Goal: Task Accomplishment & Management: Complete application form

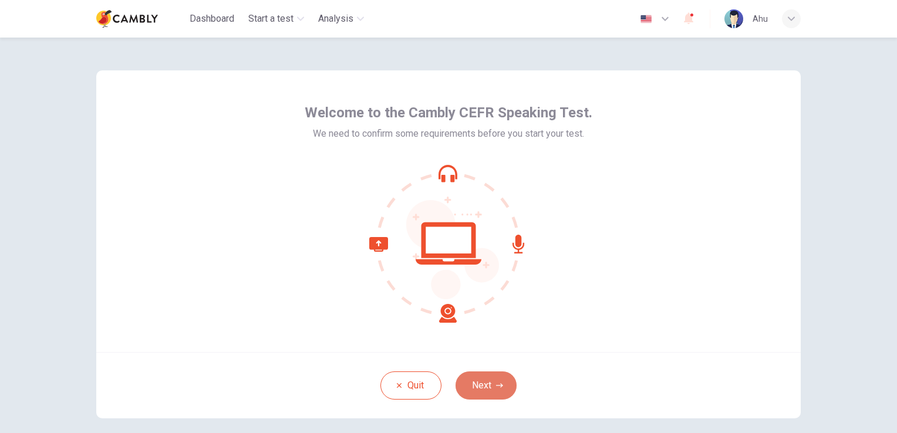
click at [489, 384] on button "Next" at bounding box center [486, 386] width 61 height 28
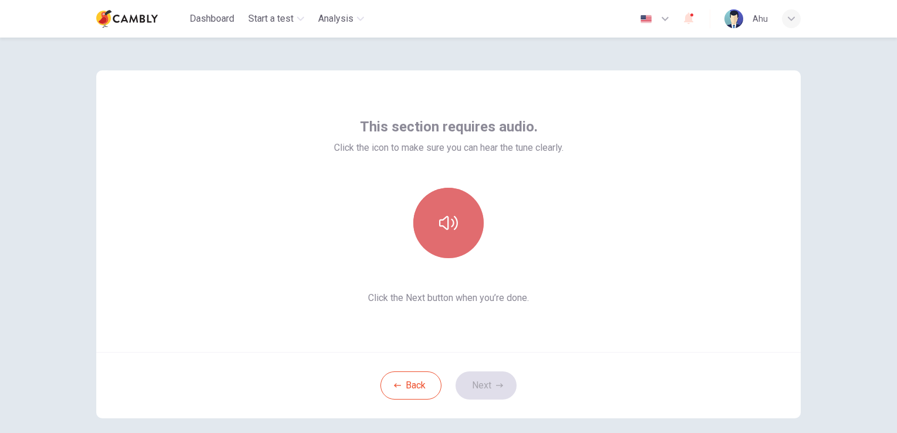
click at [445, 221] on icon "button" at bounding box center [448, 223] width 19 height 14
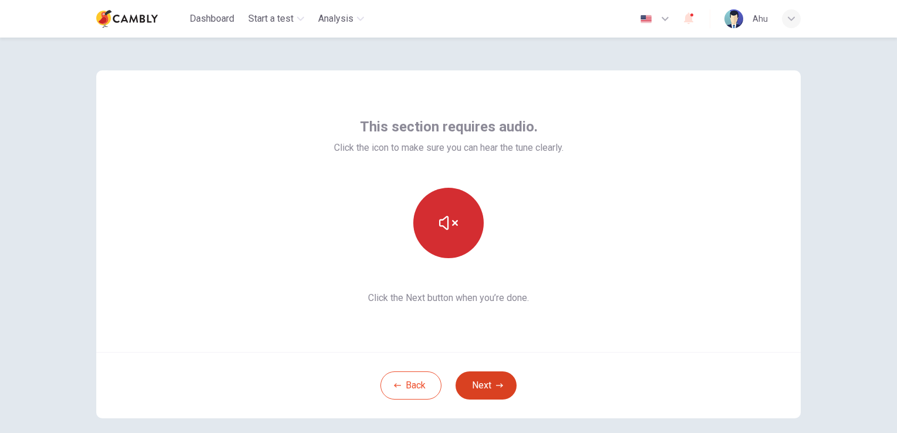
click at [481, 385] on button "Next" at bounding box center [486, 386] width 61 height 28
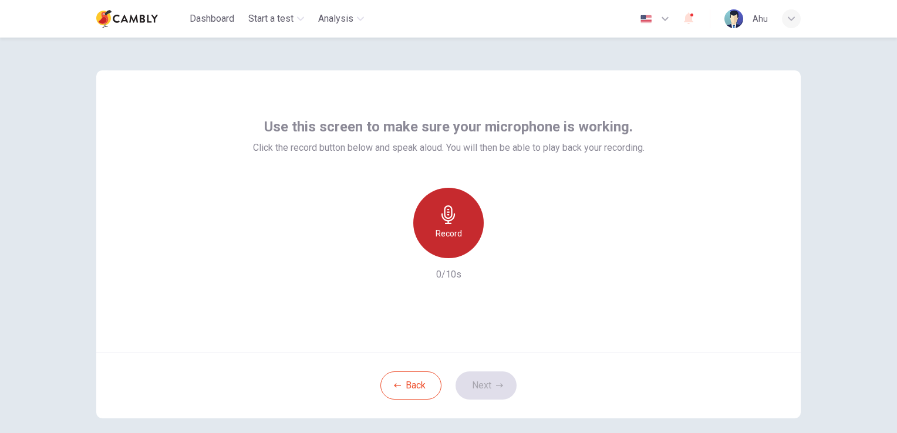
click at [459, 223] on div "Record" at bounding box center [449, 223] width 70 height 70
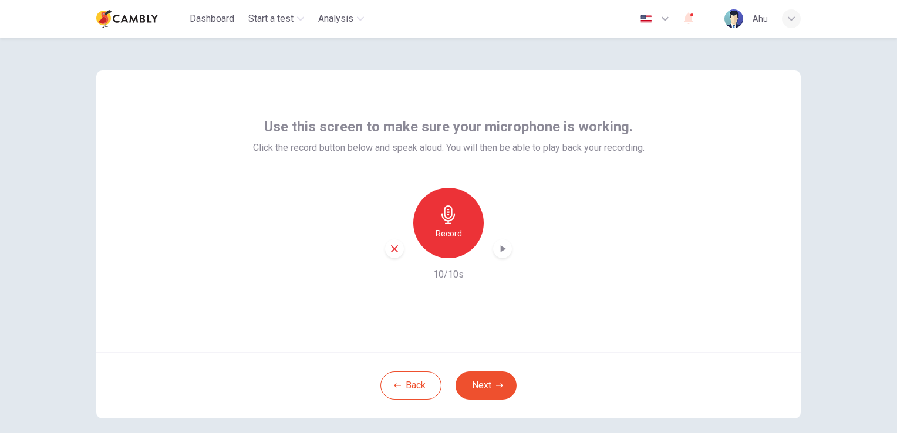
click at [501, 249] on icon "button" at bounding box center [503, 249] width 5 height 7
click at [486, 385] on button "Next" at bounding box center [486, 386] width 61 height 28
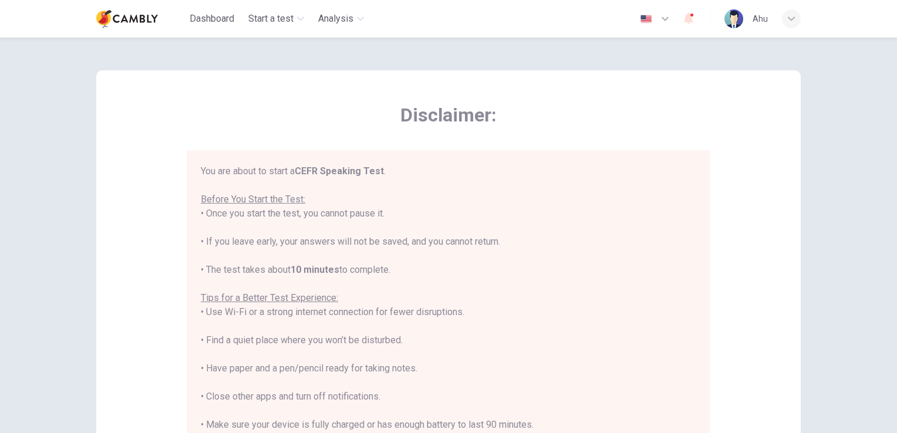
click at [666, 17] on icon "button" at bounding box center [665, 19] width 14 height 14
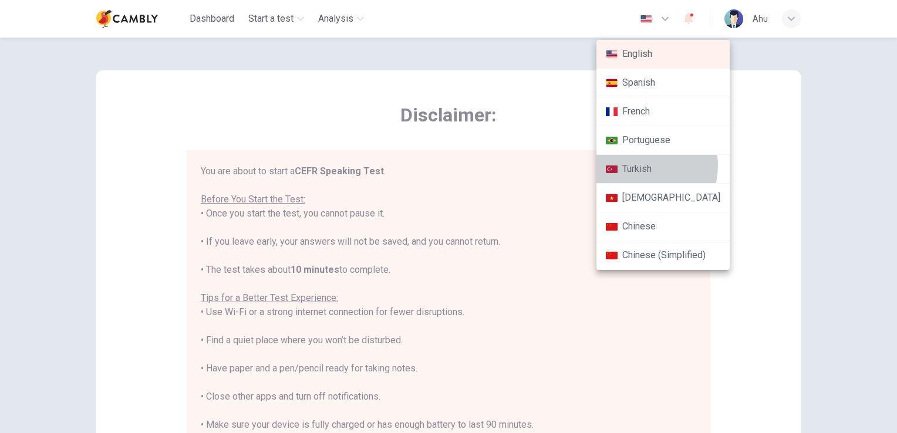
click at [636, 165] on li "Turkish" at bounding box center [663, 169] width 133 height 29
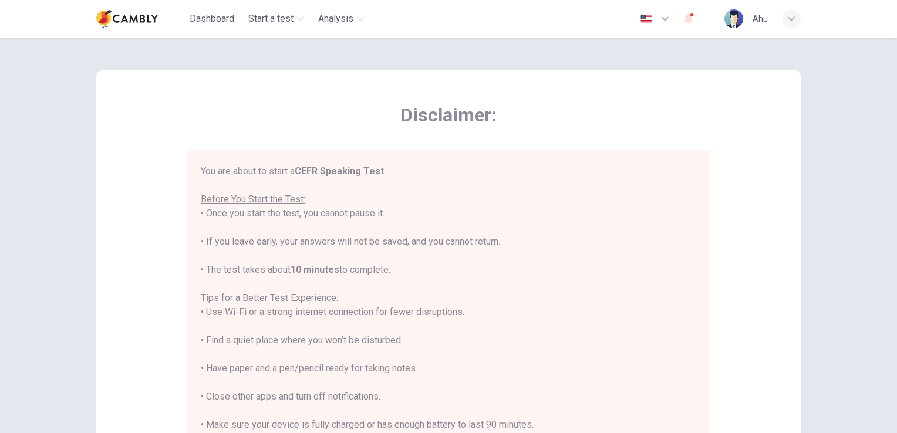
type input "**"
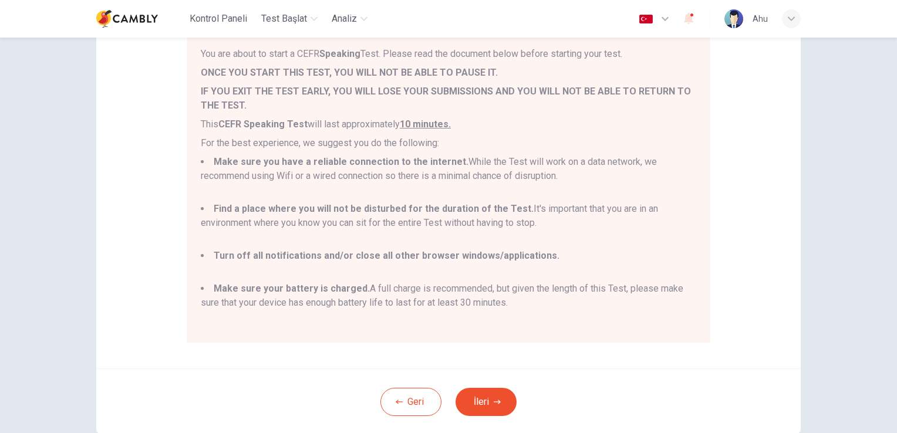
scroll to position [176, 0]
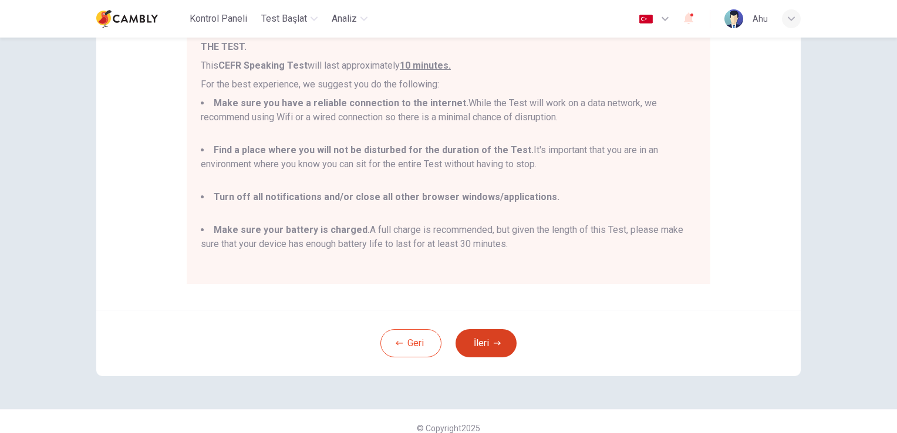
click at [494, 340] on icon "button" at bounding box center [497, 343] width 7 height 7
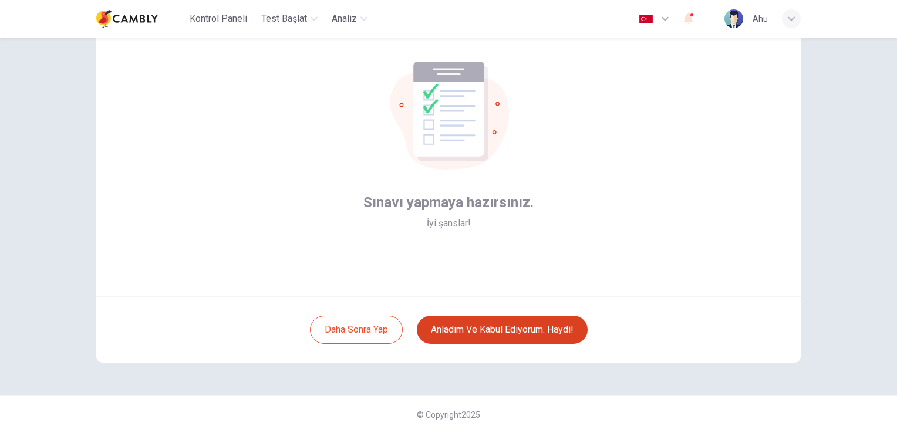
scroll to position [55, 0]
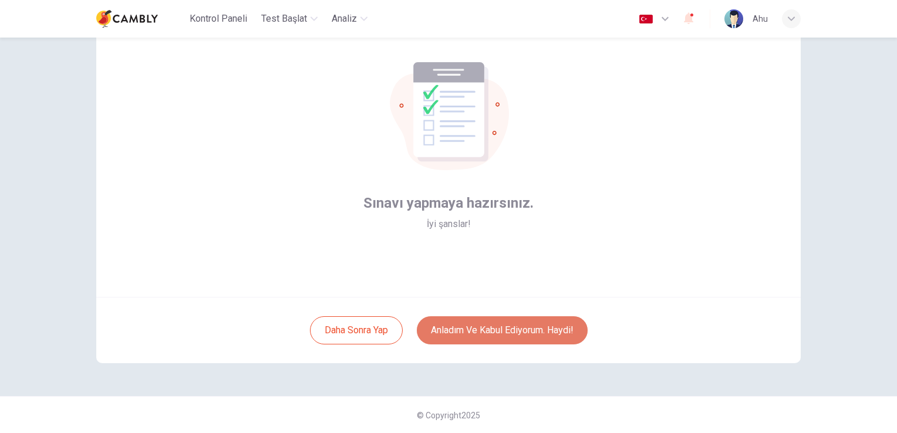
click at [534, 328] on button "Anladım ve kabul ediyorum. Haydi!" at bounding box center [502, 331] width 171 height 28
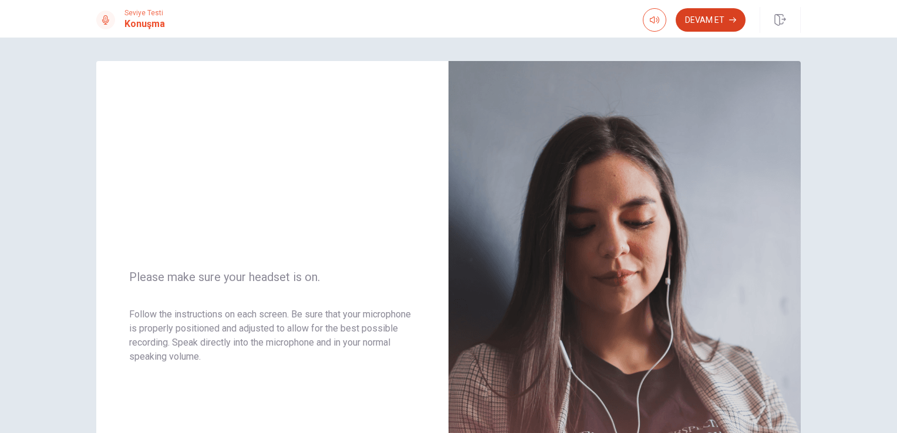
click at [717, 15] on button "Devam Et" at bounding box center [711, 19] width 70 height 23
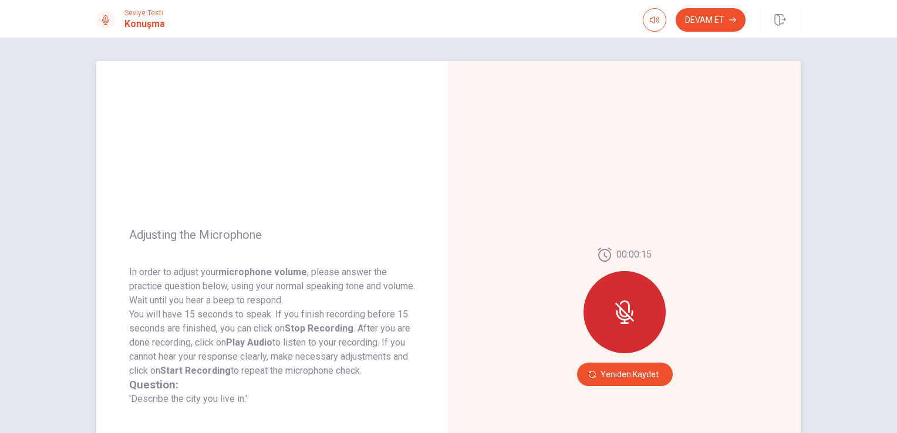
scroll to position [59, 0]
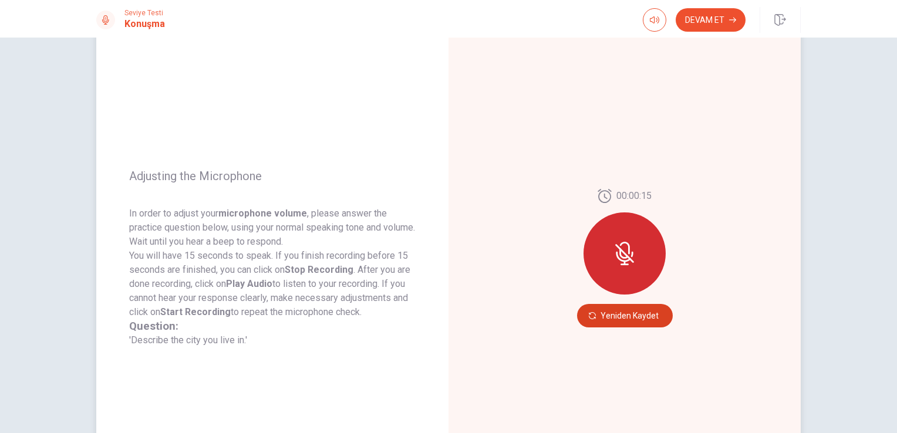
click at [627, 317] on button "Yeniden Kaydet" at bounding box center [625, 315] width 96 height 23
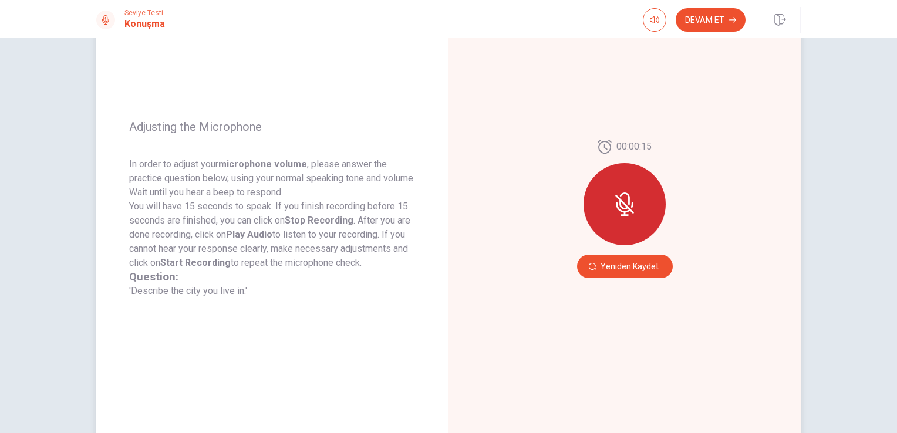
scroll to position [83, 0]
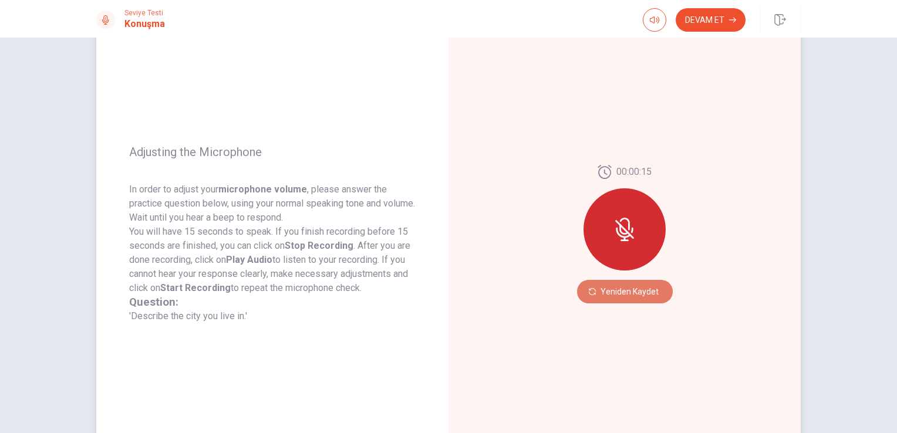
click at [621, 292] on button "Yeniden Kaydet" at bounding box center [625, 291] width 96 height 23
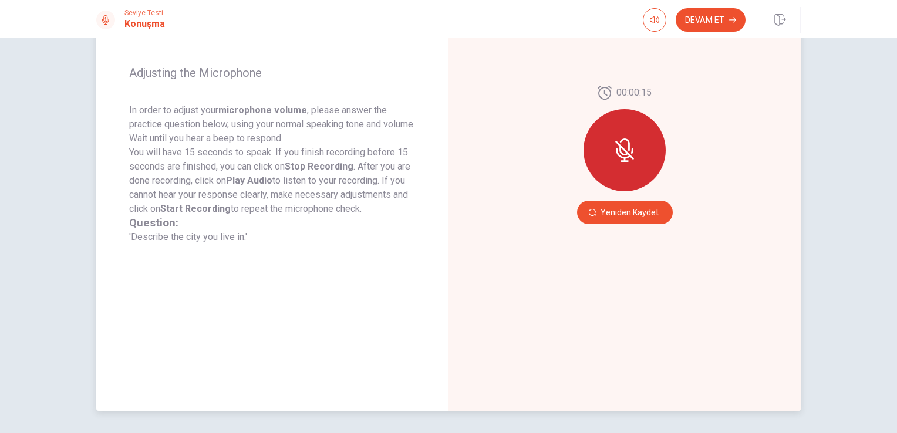
scroll to position [142, 0]
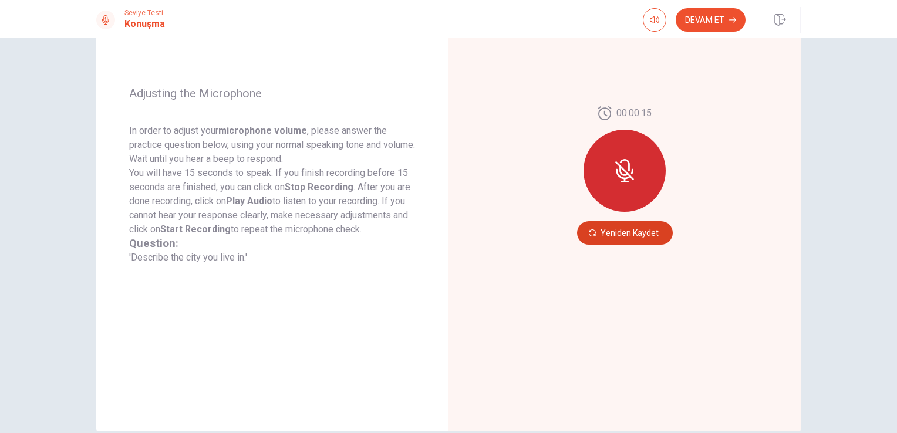
click at [622, 236] on button "Yeniden Kaydet" at bounding box center [625, 232] width 96 height 23
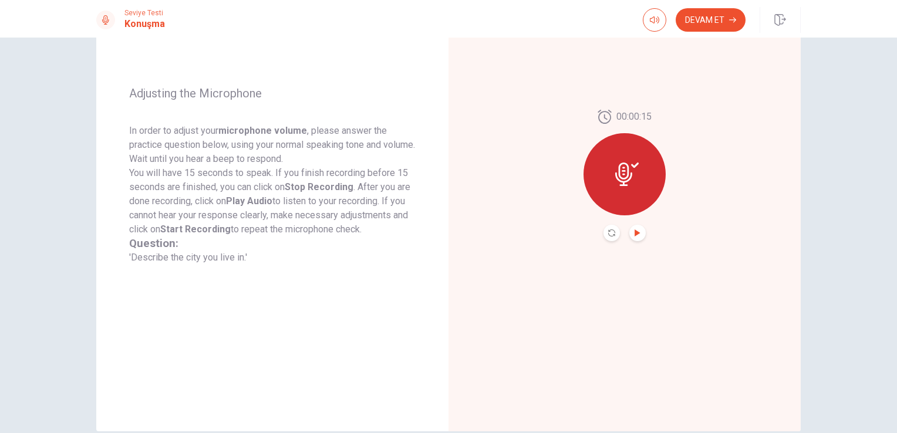
click at [635, 233] on icon "Play Audio" at bounding box center [637, 233] width 5 height 7
click at [711, 15] on button "Devam Et" at bounding box center [711, 19] width 70 height 23
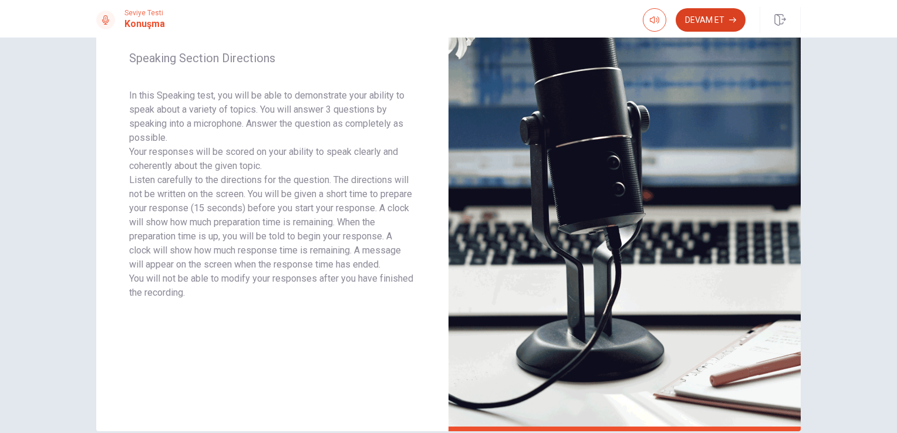
click at [712, 20] on button "Devam Et" at bounding box center [711, 19] width 70 height 23
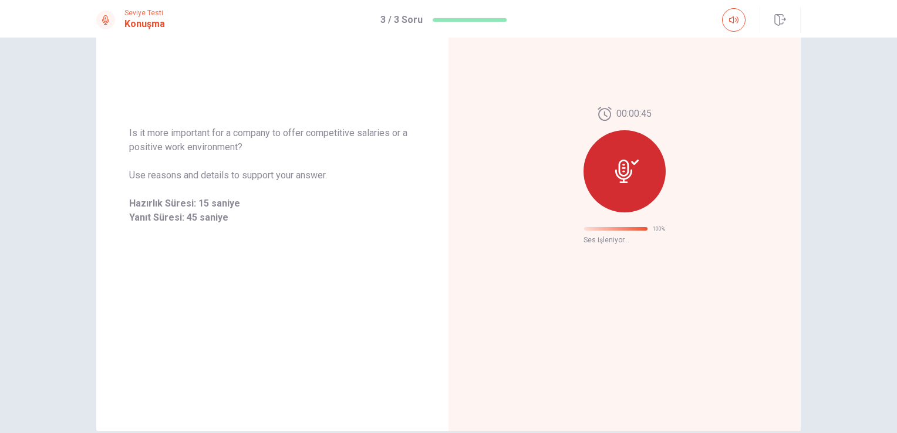
scroll to position [0, 0]
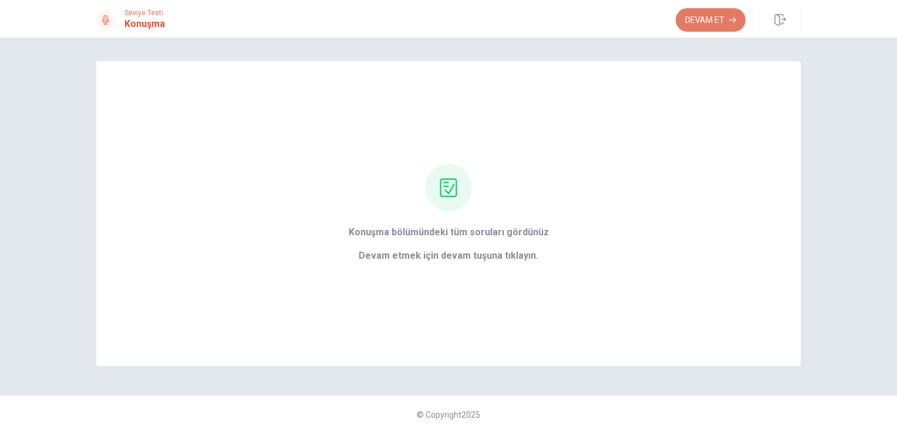
click at [716, 18] on button "Devam Et" at bounding box center [711, 19] width 70 height 23
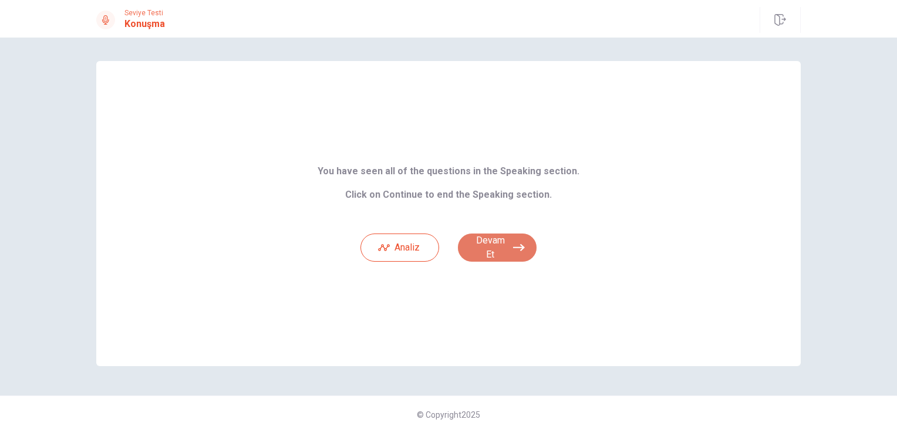
click at [493, 245] on button "Devam Et" at bounding box center [497, 248] width 79 height 28
